Goal: Book appointment/travel/reservation

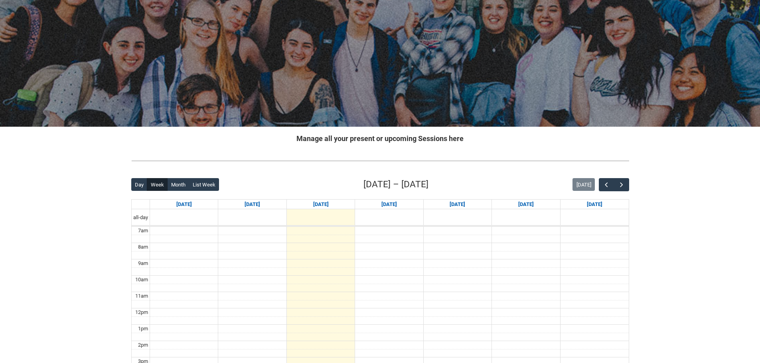
scroll to position [40, 0]
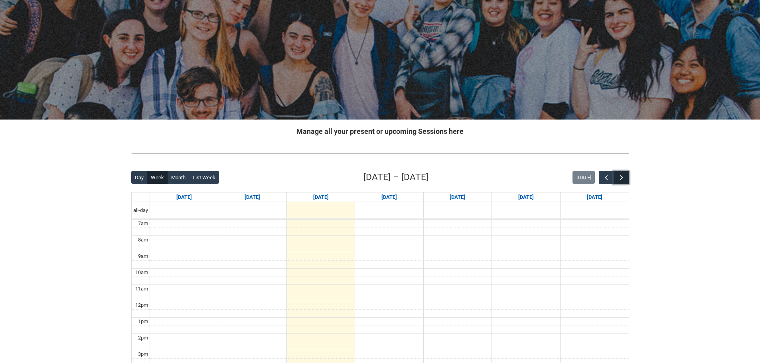
click at [615, 176] on button "button" at bounding box center [620, 177] width 15 height 13
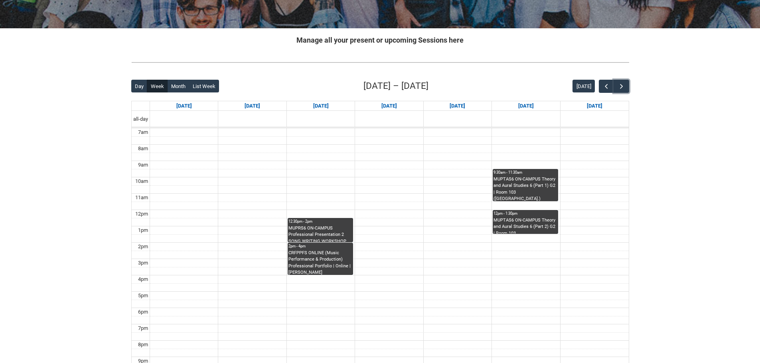
scroll to position [160, 0]
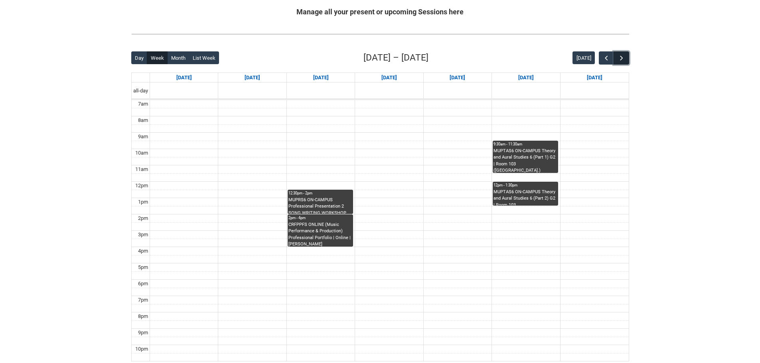
click at [627, 61] on button "button" at bounding box center [620, 57] width 15 height 13
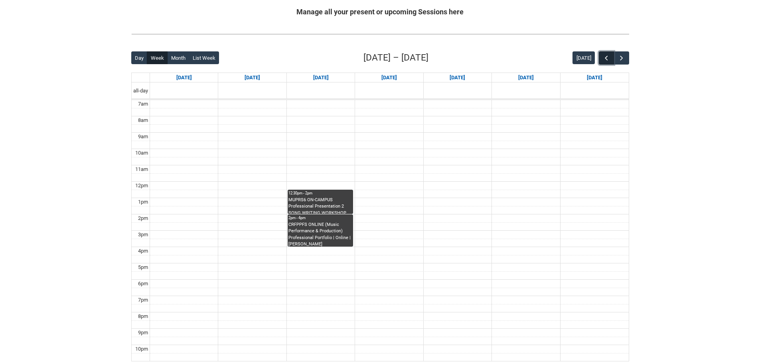
click at [607, 61] on span "button" at bounding box center [606, 58] width 8 height 8
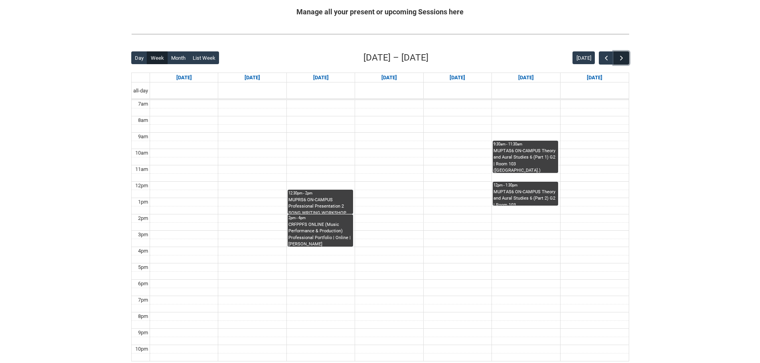
click at [619, 58] on span "button" at bounding box center [621, 58] width 8 height 8
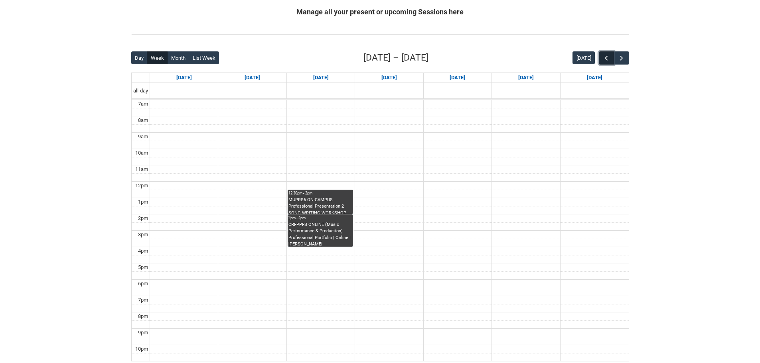
click at [601, 61] on button "button" at bounding box center [606, 57] width 15 height 13
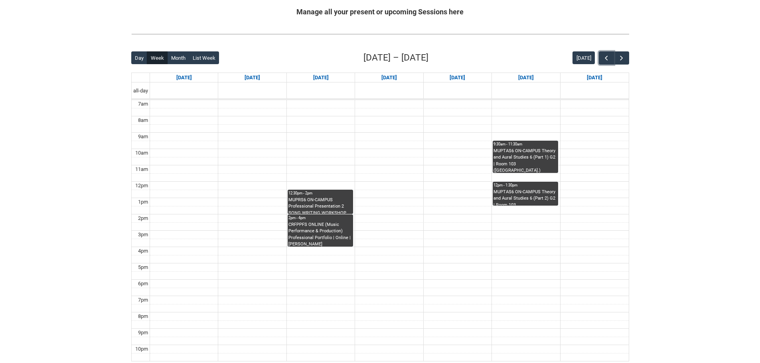
click at [327, 225] on div "CRFPPFS ONLINE (Music Performance & Production) Professional Portfolio | Online…" at bounding box center [320, 234] width 64 height 25
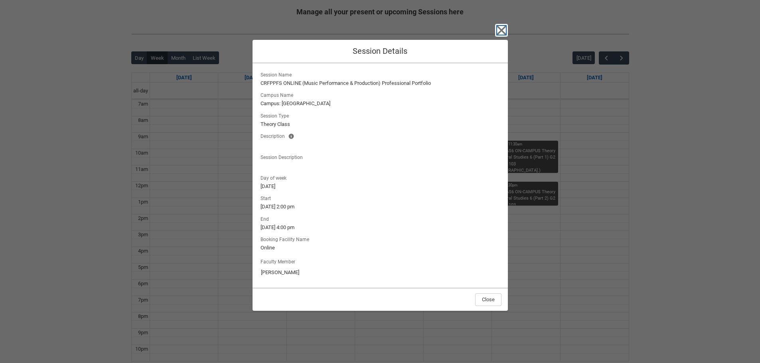
click at [498, 27] on icon "button" at bounding box center [500, 30] width 9 height 9
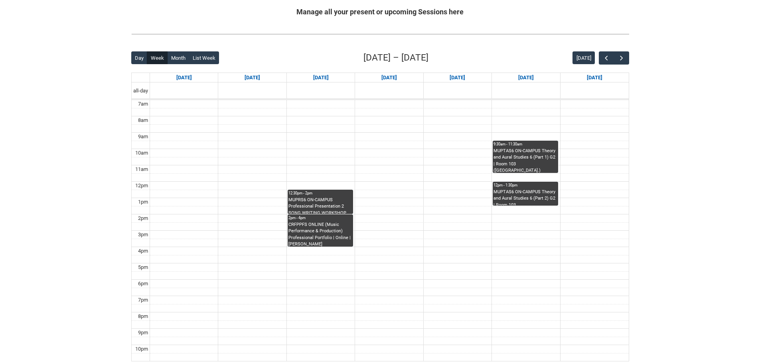
click at [333, 196] on div "12:30pm - 2pm" at bounding box center [320, 194] width 64 height 6
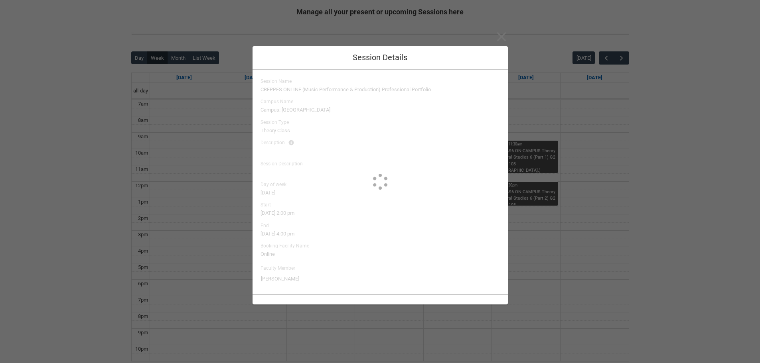
type input "[PERSON_NAME]"
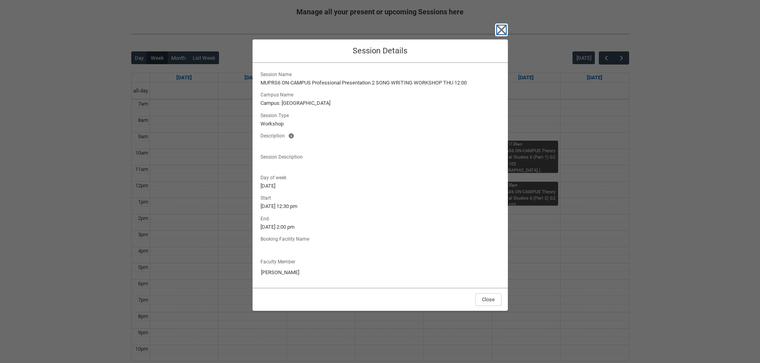
click at [502, 33] on icon "button" at bounding box center [501, 30] width 13 height 13
